Goal: Find specific page/section

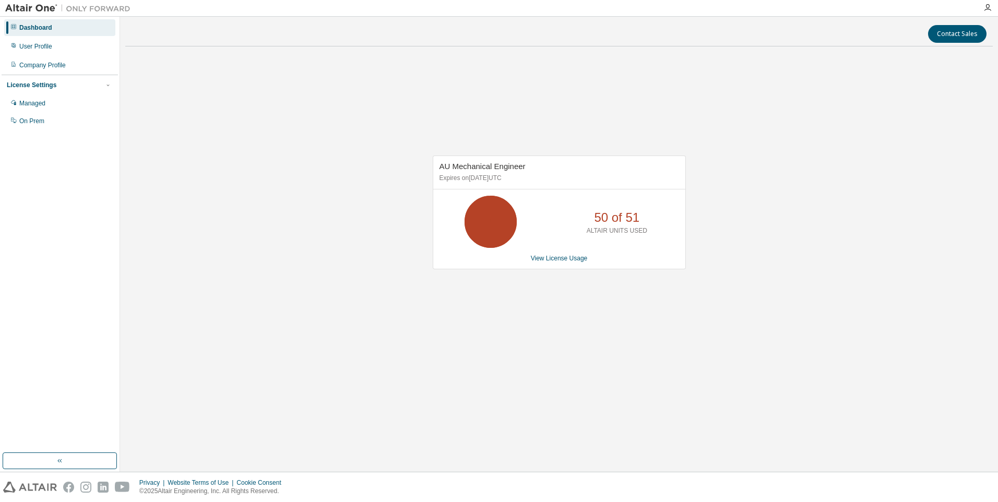
click at [335, 98] on div "AU Mechanical Engineer Expires on [DATE] UTC 50 of 51 ALTAIR UNITS USED View Li…" at bounding box center [558, 218] width 867 height 326
